Goal: Task Accomplishment & Management: Manage account settings

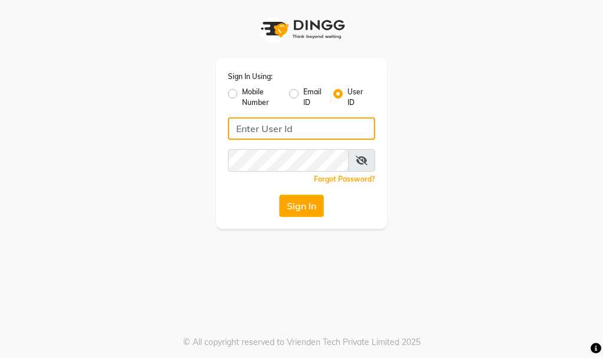
click at [304, 131] on input "Username" at bounding box center [301, 128] width 147 height 22
type input "elenorsalon"
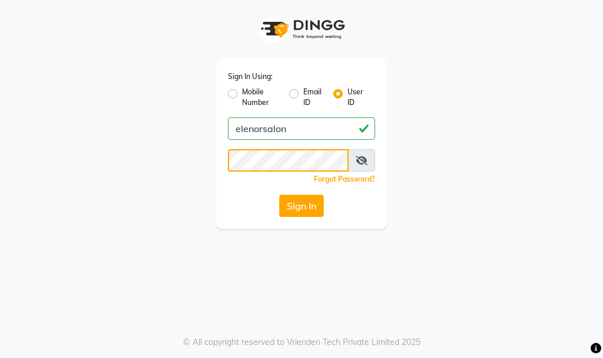
click at [279, 194] on button "Sign In" at bounding box center [301, 205] width 45 height 22
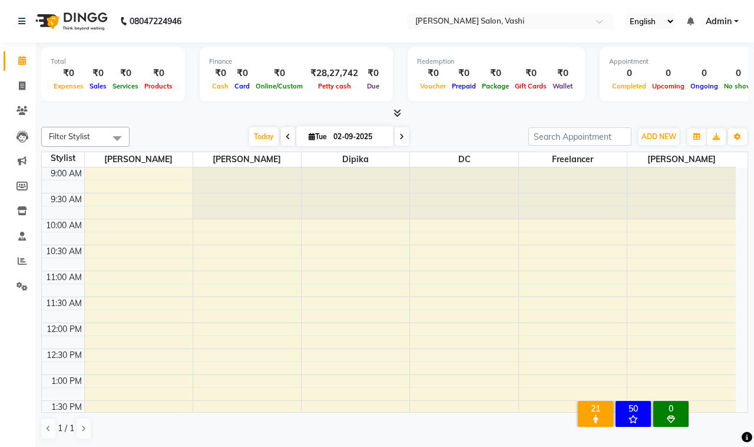
drag, startPoint x: 424, startPoint y: 47, endPoint x: 380, endPoint y: 21, distance: 50.9
click at [380, 21] on nav "08047224946 Select Location × [PERSON_NAME] Salon, Vashi English ENGLISH Españo…" at bounding box center [377, 21] width 754 height 42
click at [22, 65] on span at bounding box center [22, 61] width 21 height 14
